Goal: Submit feedback/report problem

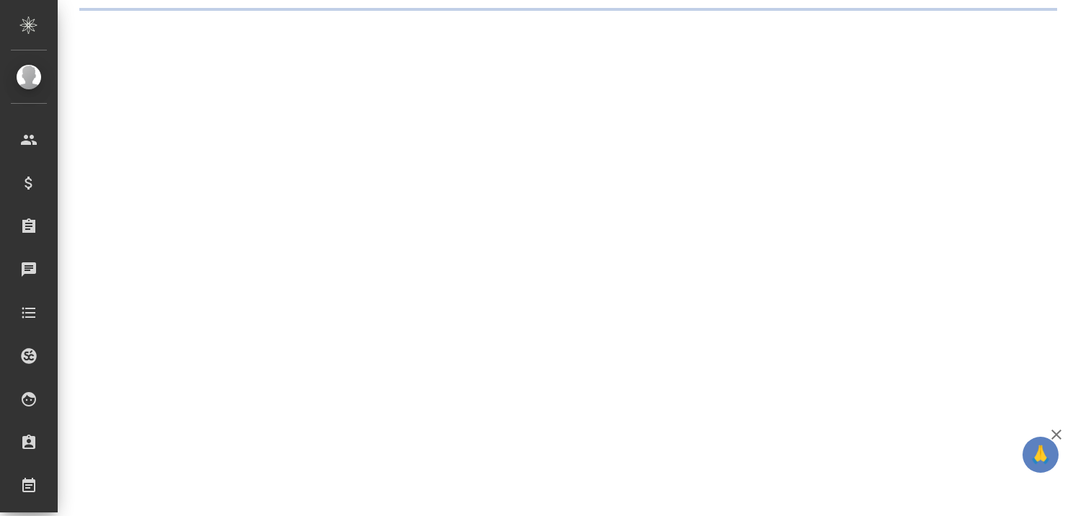
select select "RU"
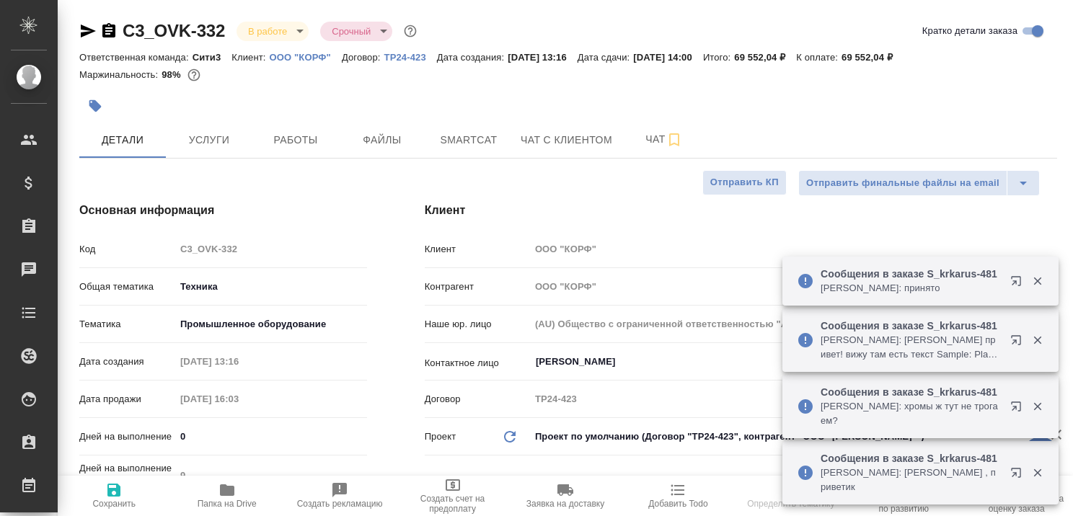
type textarea "x"
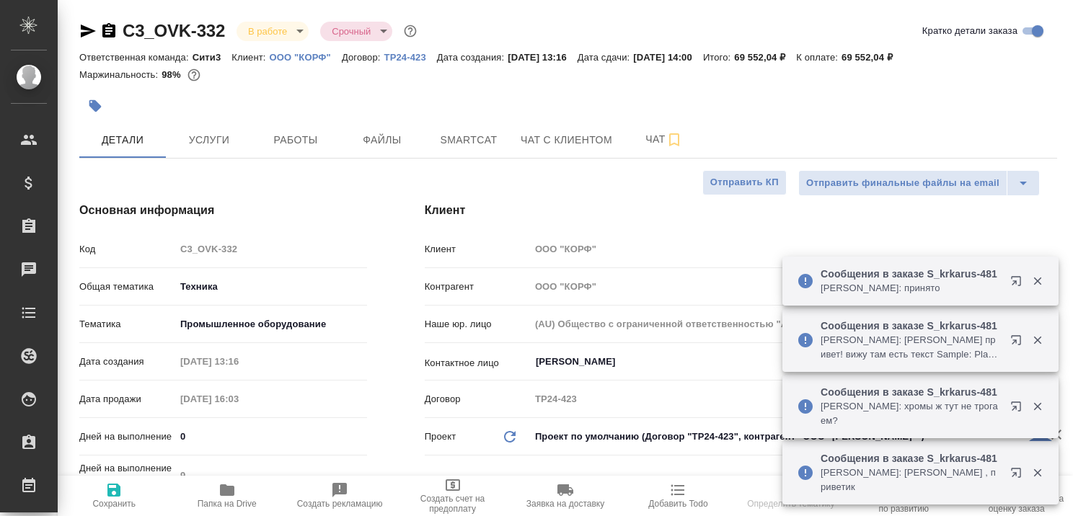
type textarea "x"
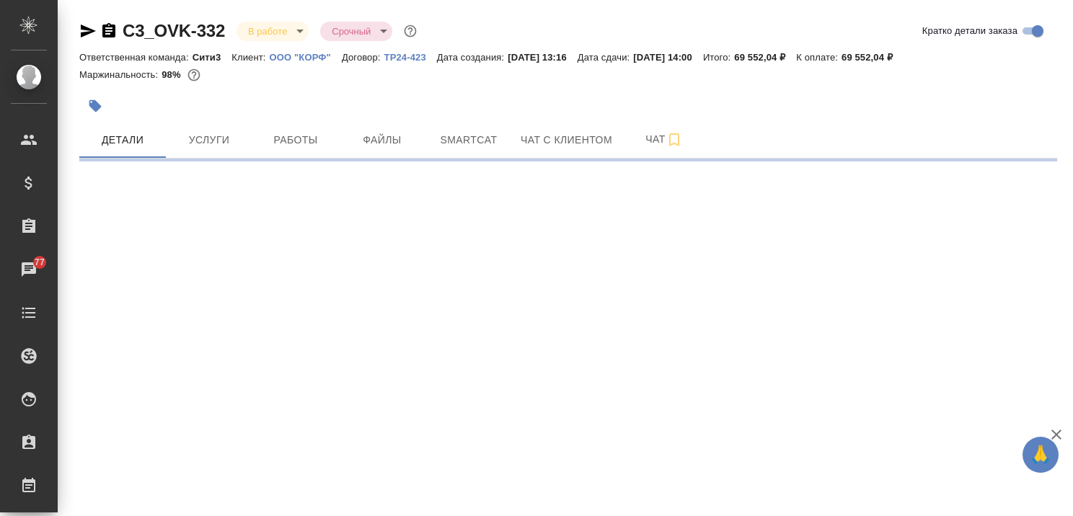
select select "RU"
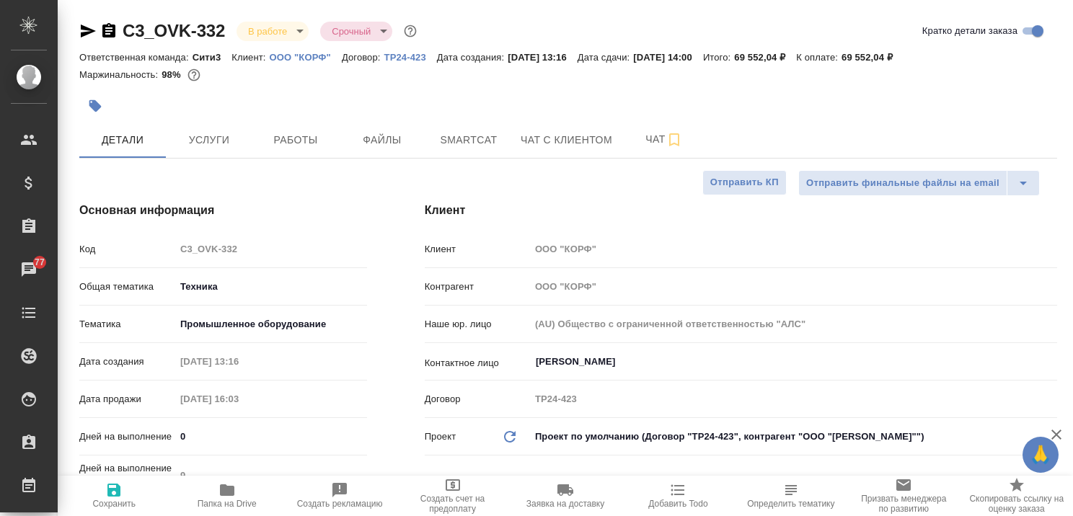
type textarea "x"
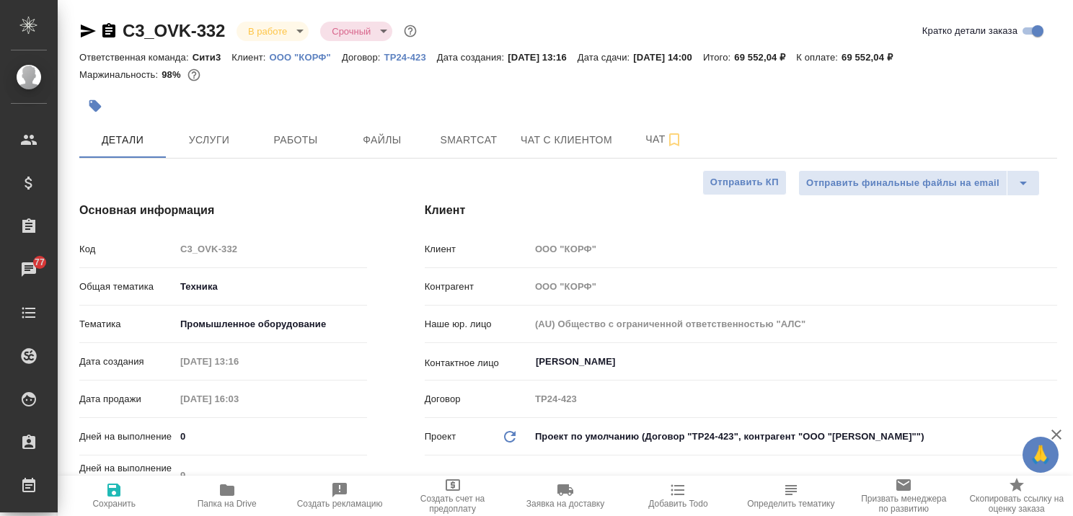
type textarea "x"
